Goal: Task Accomplishment & Management: Manage account settings

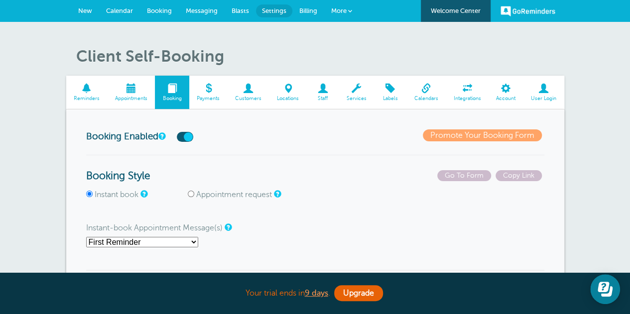
click at [326, 91] on span at bounding box center [322, 88] width 32 height 9
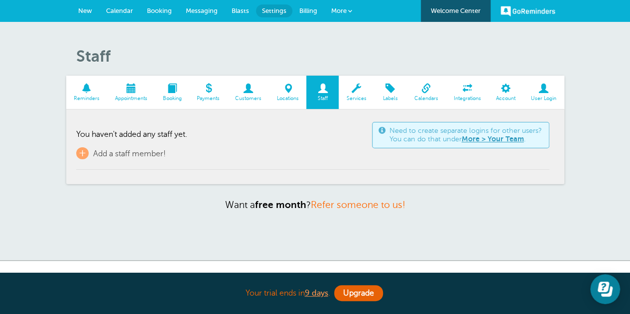
click at [480, 138] on link "More > Your Team" at bounding box center [492, 139] width 62 height 8
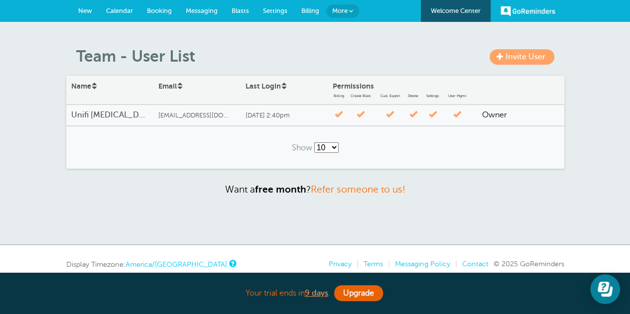
click at [499, 54] on span at bounding box center [499, 56] width 7 height 7
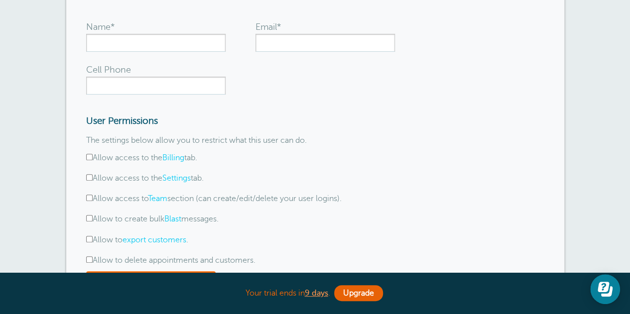
scroll to position [100, 0]
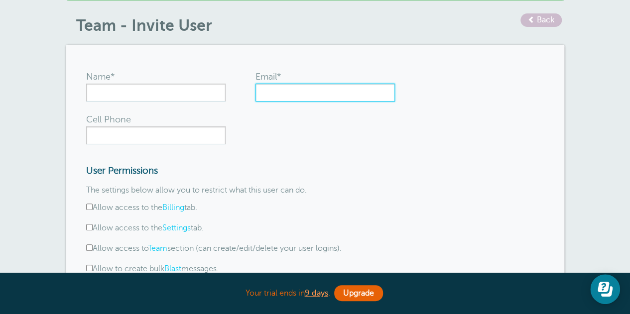
click at [336, 95] on input "Email*" at bounding box center [324, 93] width 139 height 18
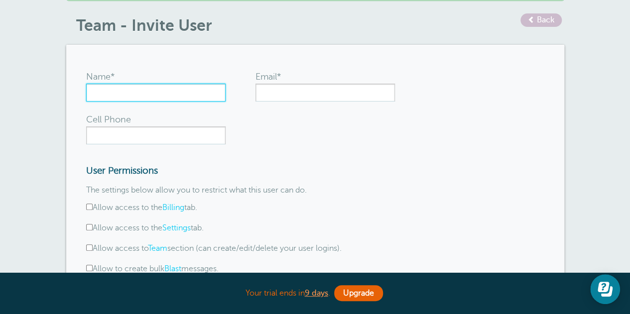
click at [200, 93] on input "Name*" at bounding box center [155, 93] width 139 height 18
type input "[PERSON_NAME]"
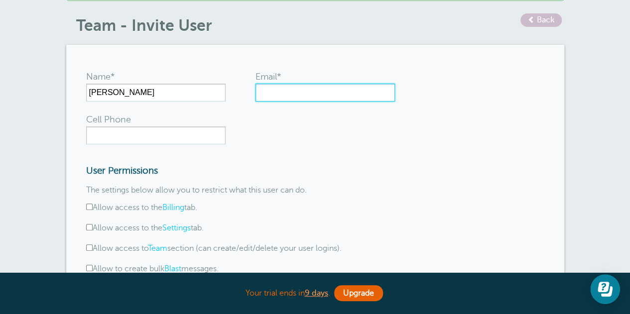
click at [312, 97] on input "Email*" at bounding box center [324, 93] width 139 height 18
drag, startPoint x: 281, startPoint y: 92, endPoint x: 258, endPoint y: 90, distance: 22.9
click at [258, 90] on input "m" at bounding box center [324, 93] width 139 height 18
paste input "[PERSON_NAME][EMAIL_ADDRESS][DOMAIN_NAME]"
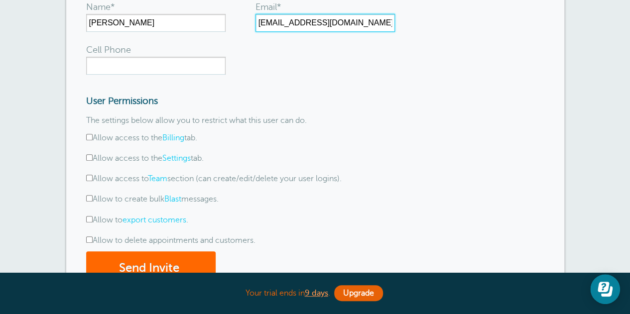
scroll to position [249, 0]
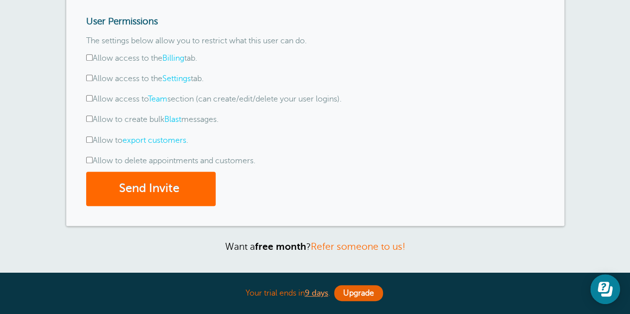
type input "[EMAIL_ADDRESS][DOMAIN_NAME]"
click at [87, 56] on input "Allow access to the Billing tab." at bounding box center [89, 57] width 6 height 6
checkbox input "true"
click at [91, 77] on input "Allow access to the Settings tab." at bounding box center [89, 78] width 6 height 6
checkbox input "true"
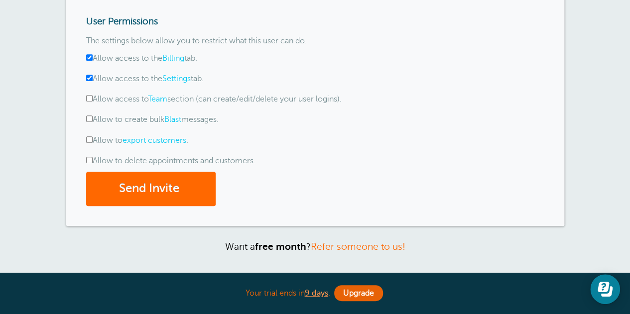
click at [87, 119] on input "Allow to create bulk Blast messages." at bounding box center [89, 118] width 6 height 6
checkbox input "true"
click at [89, 140] on input "Allow to export customers ." at bounding box center [89, 139] width 6 height 6
checkbox input "true"
click at [89, 163] on label "Allow to delete appointments and customers." at bounding box center [170, 160] width 169 height 9
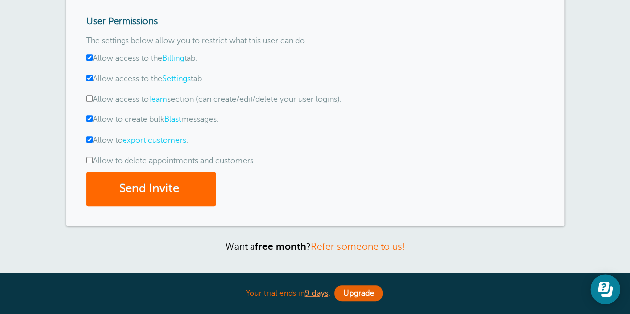
click at [89, 163] on input "Allow to delete appointments and customers." at bounding box center [89, 160] width 6 height 6
checkbox input "true"
click at [124, 181] on button "Send Invite" at bounding box center [150, 189] width 129 height 34
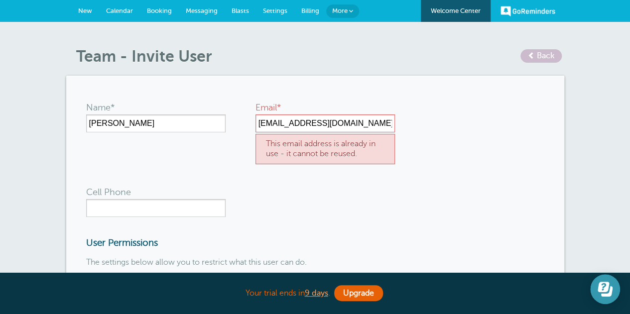
click at [600, 281] on button "Open Learn | Contact Us" at bounding box center [605, 289] width 30 height 30
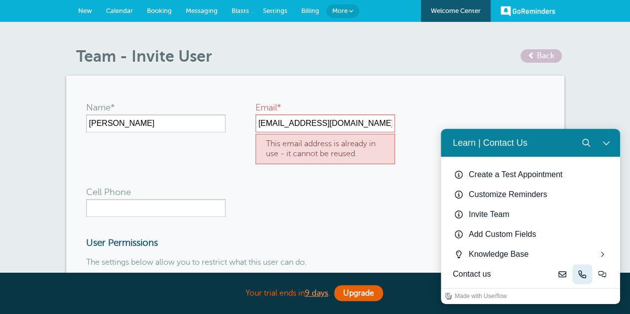
click at [578, 274] on icon "Phone" at bounding box center [582, 274] width 8 height 8
